Goal: Navigation & Orientation: Find specific page/section

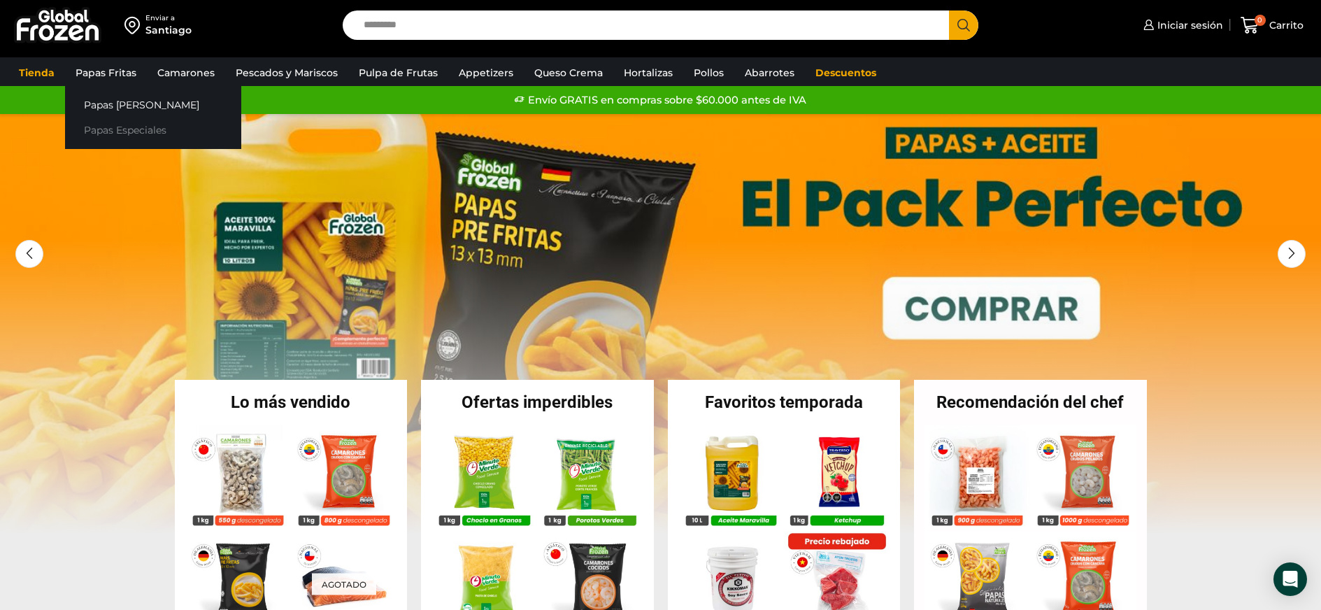
click at [117, 132] on link "Papas Especiales" at bounding box center [153, 130] width 176 height 26
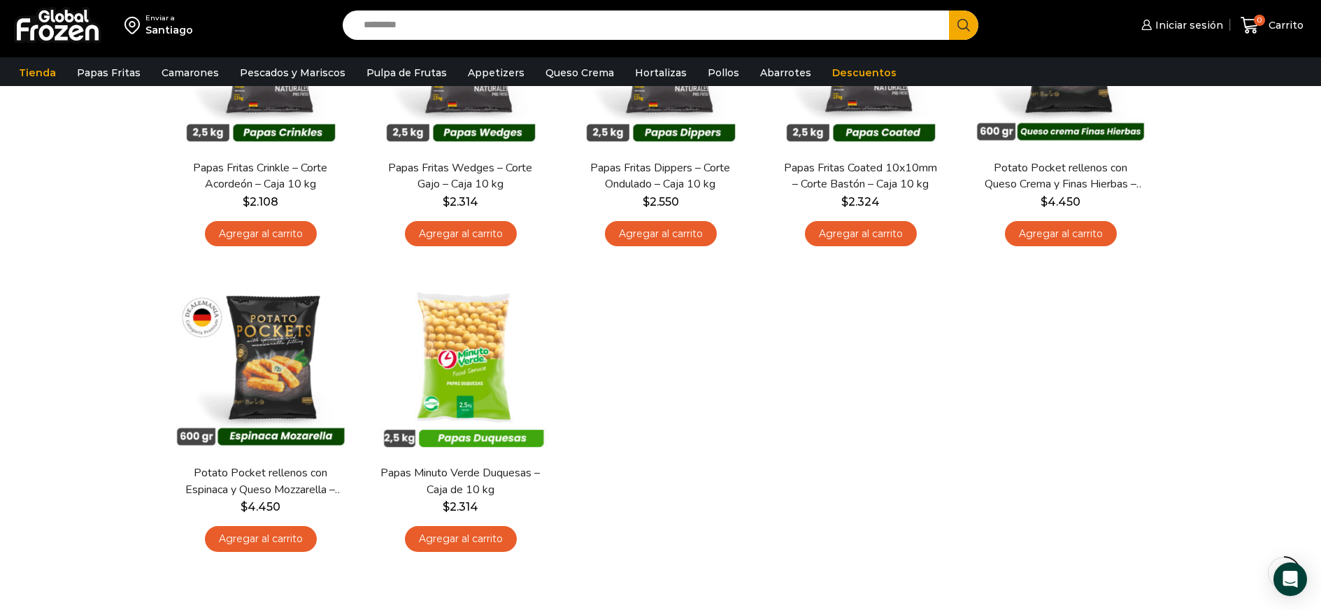
scroll to position [245, 0]
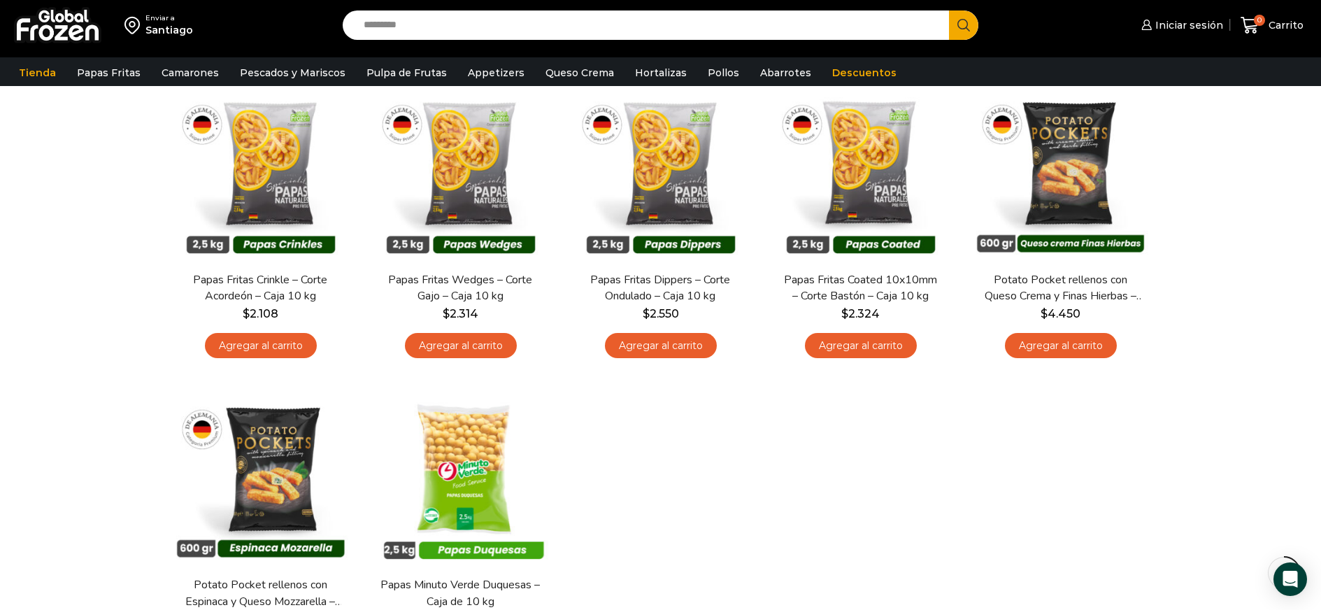
scroll to position [134, 0]
